Goal: Find specific page/section

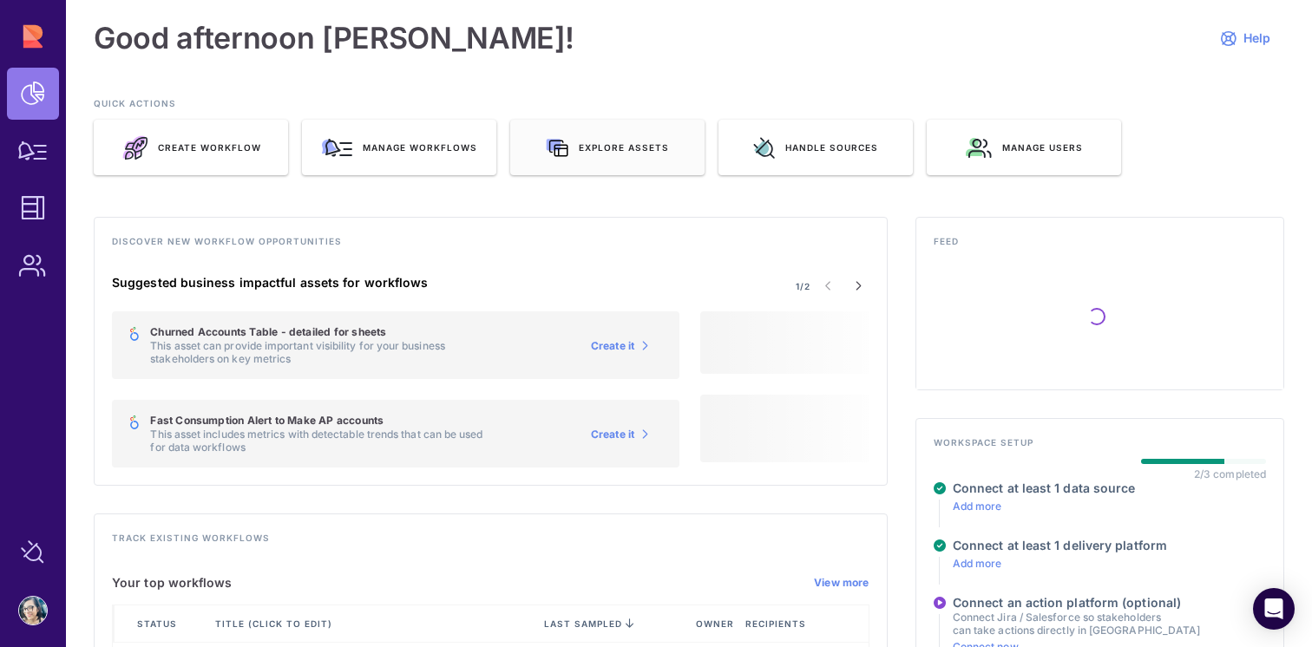
click at [618, 152] on span "Explore assets" at bounding box center [624, 147] width 90 height 12
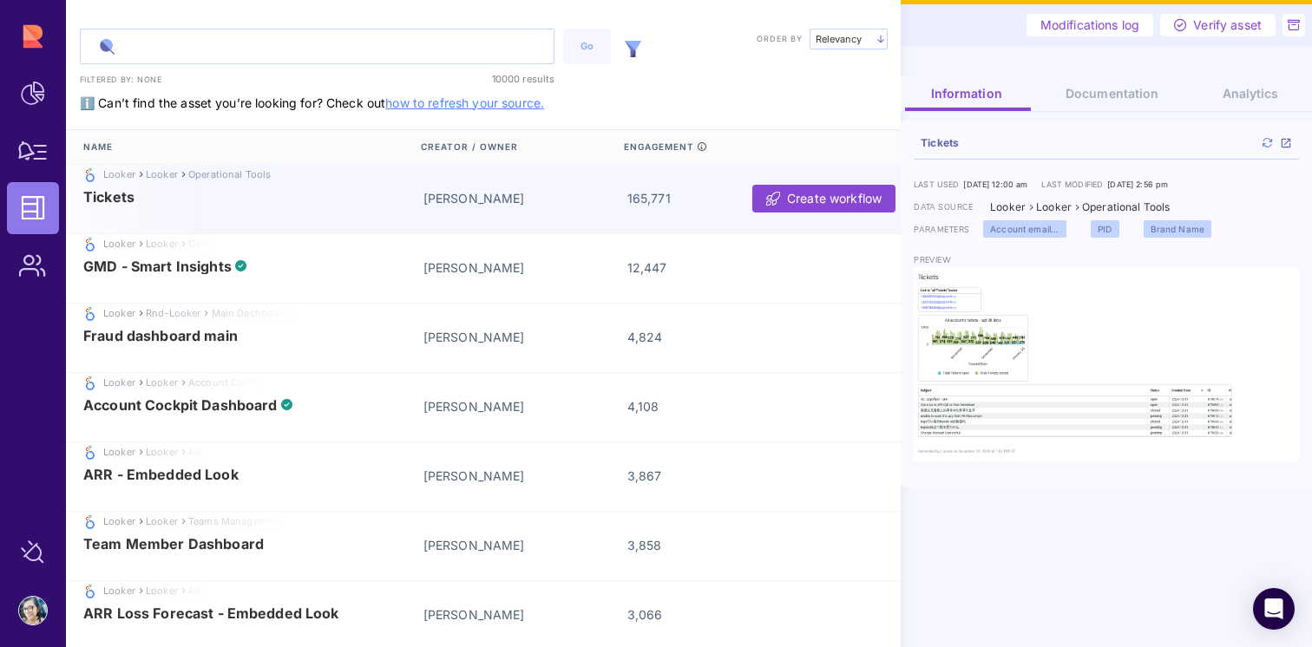
click at [318, 37] on input "text" at bounding box center [317, 46] width 473 height 34
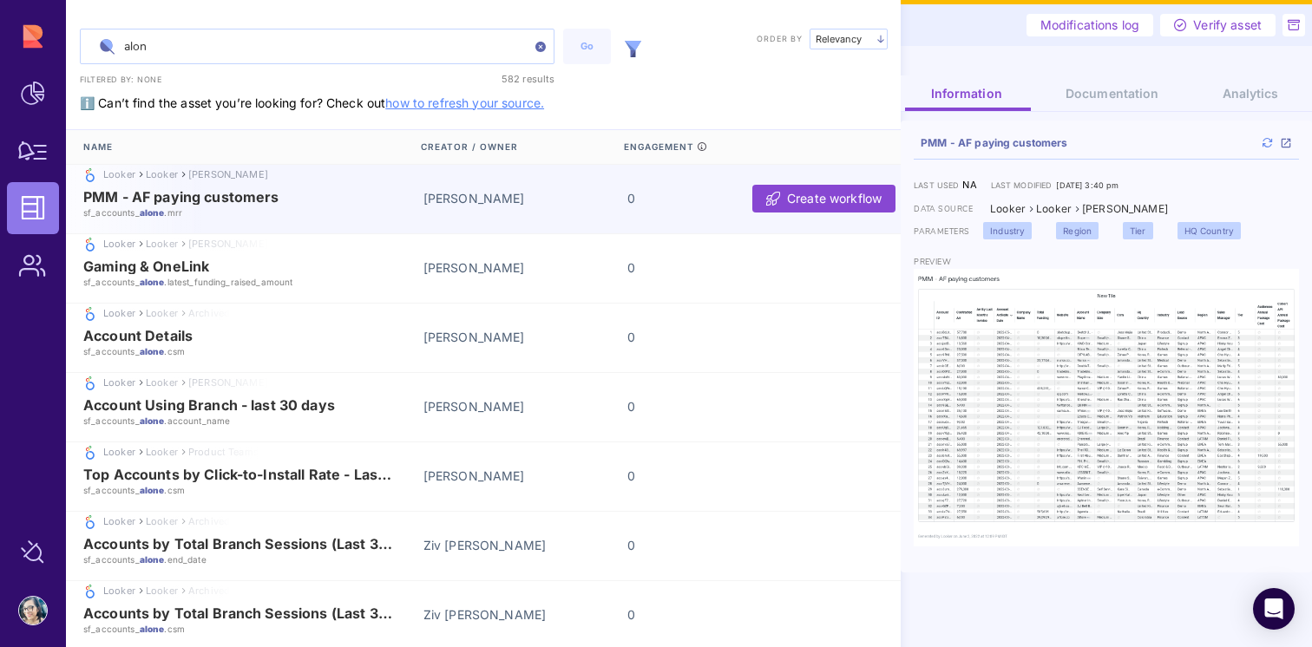
click at [291, 50] on input "alon" at bounding box center [317, 46] width 473 height 34
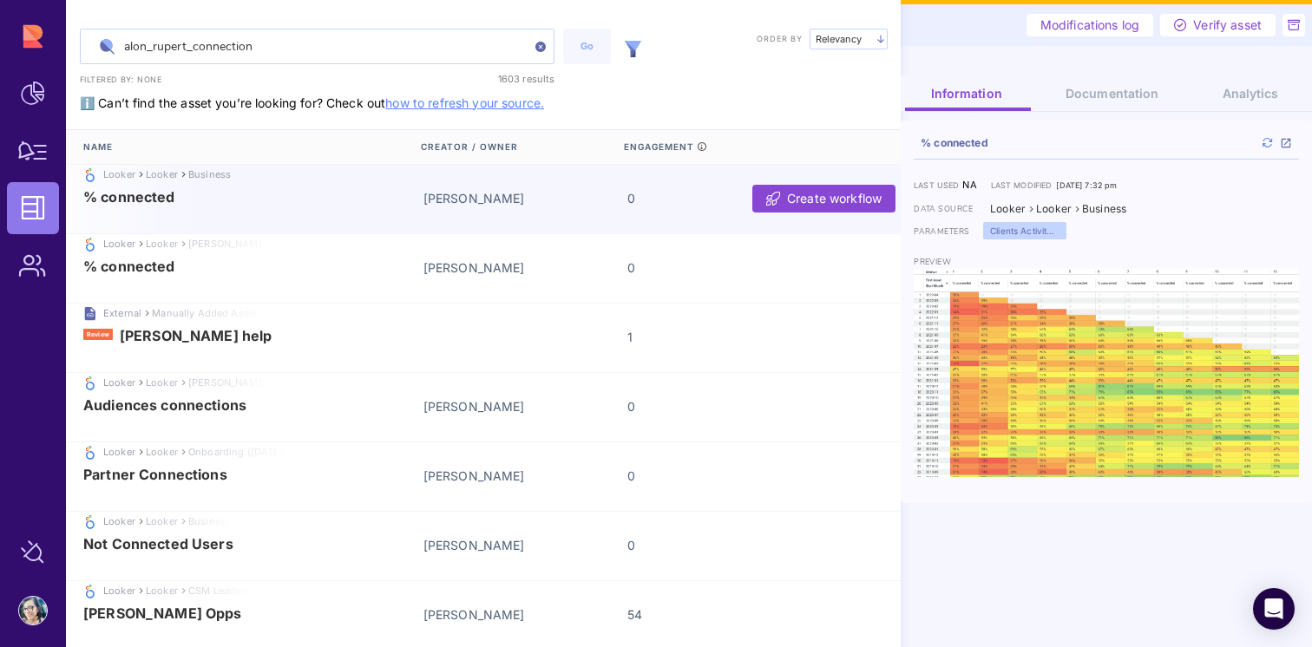
type input "alon_rupert_connection"
click at [634, 47] on img at bounding box center [633, 49] width 16 height 16
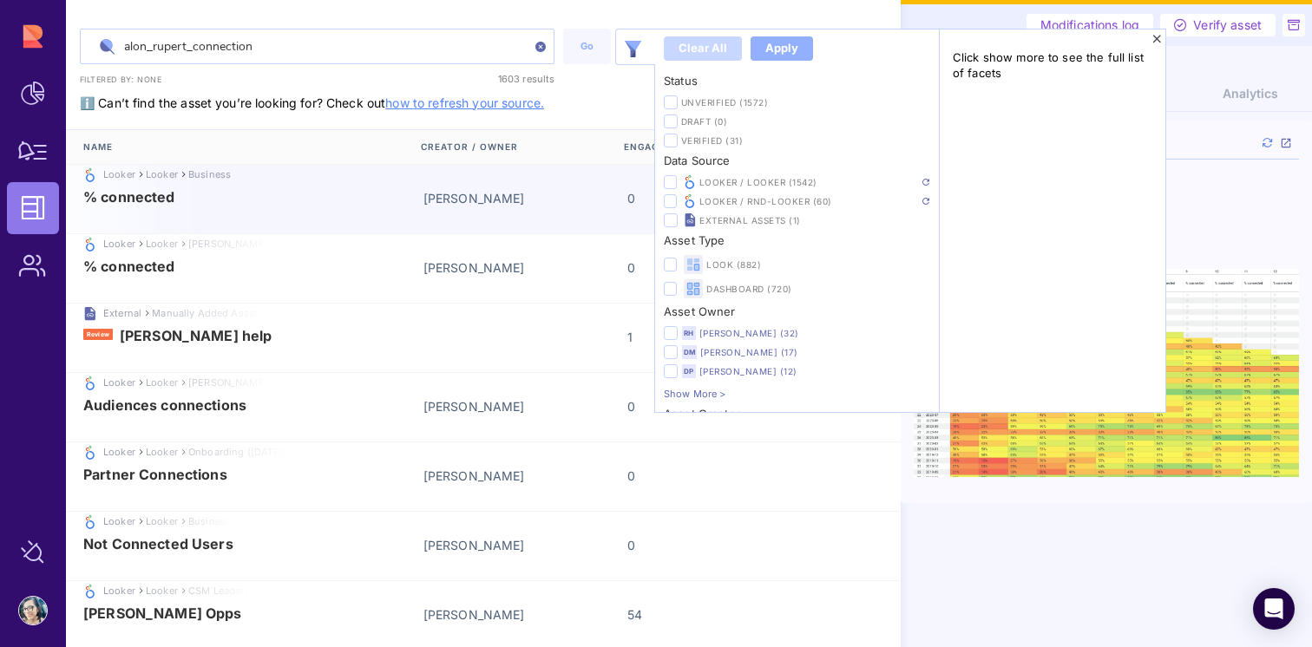
click at [922, 183] on img at bounding box center [925, 182] width 7 height 7
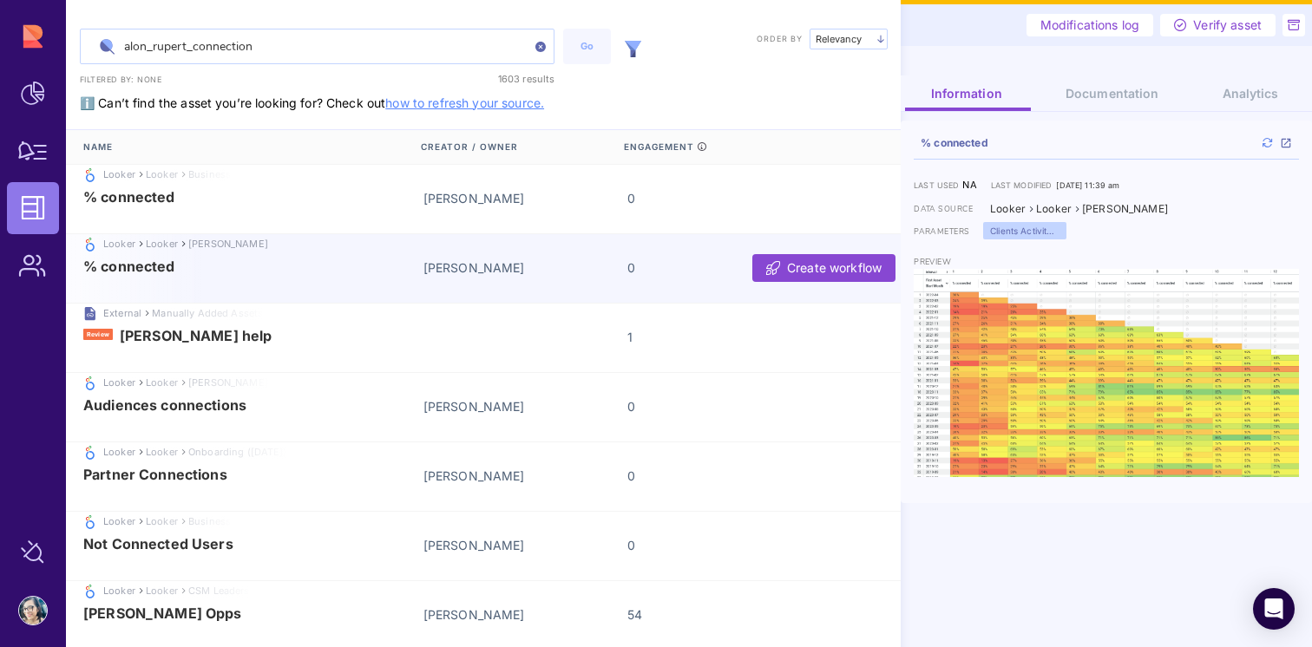
click at [321, 46] on input "alon_rupert_connection" at bounding box center [317, 46] width 473 height 34
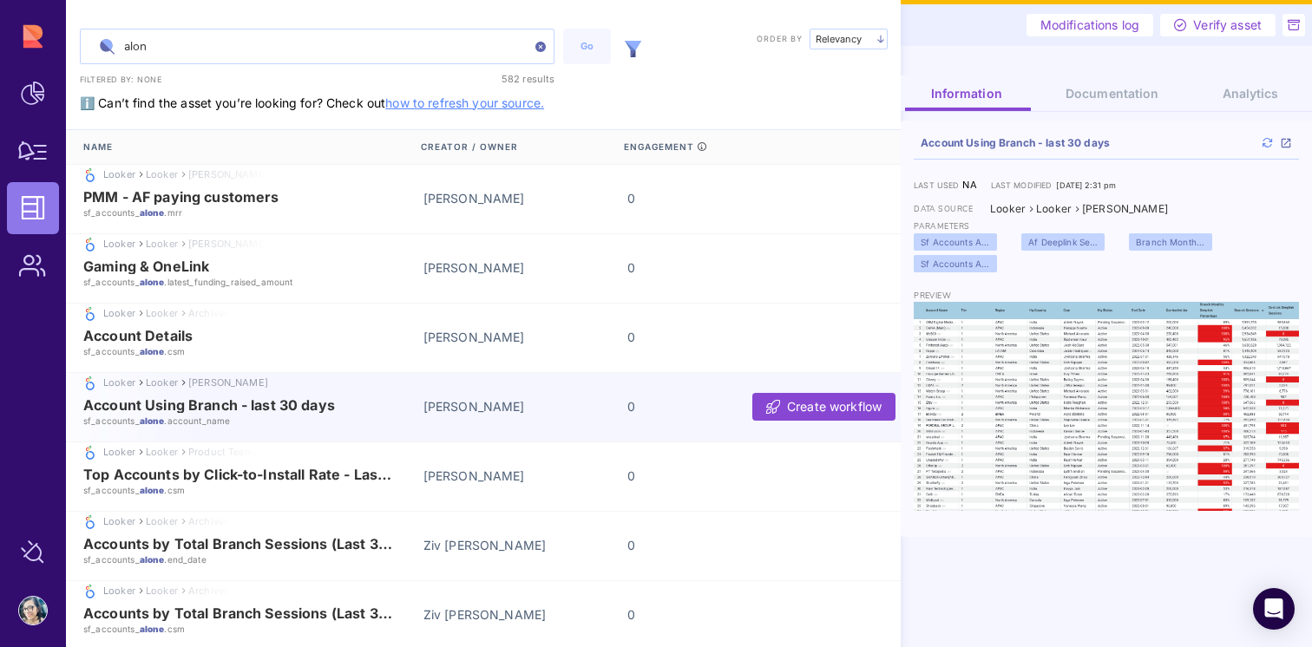
type input "alon"
click at [630, 38] on div at bounding box center [632, 47] width 35 height 36
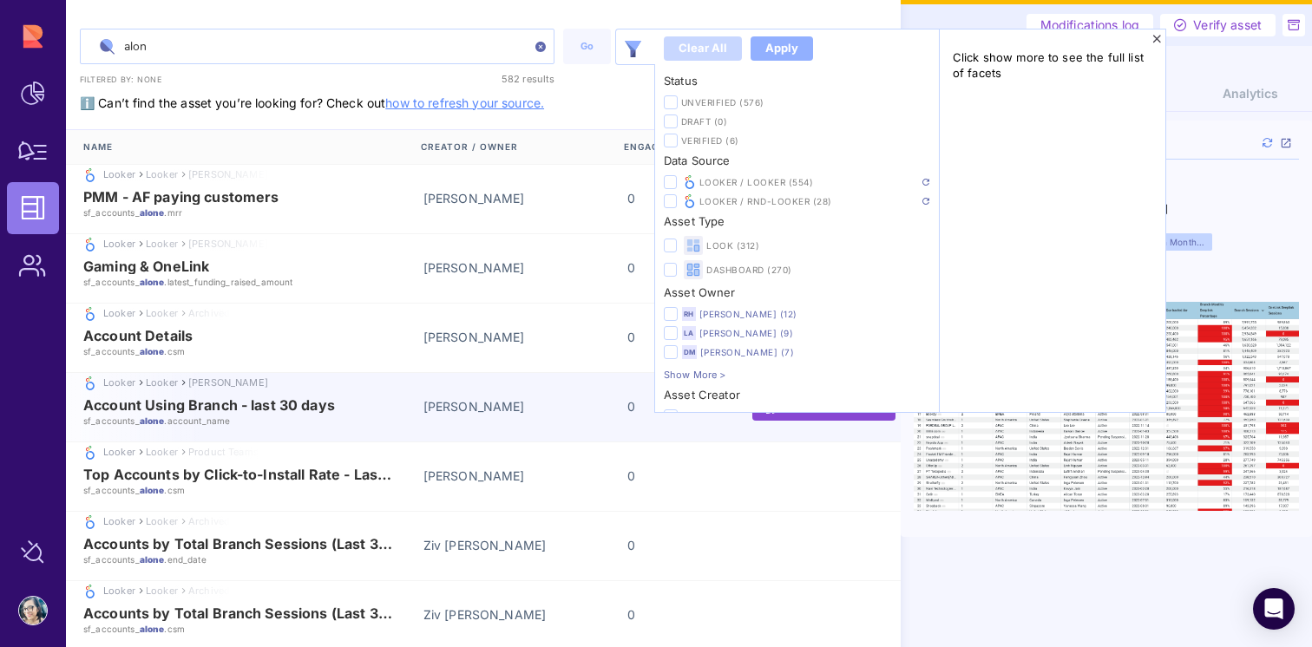
click at [923, 182] on img at bounding box center [925, 182] width 7 height 7
